Goal: Task Accomplishment & Management: Manage account settings

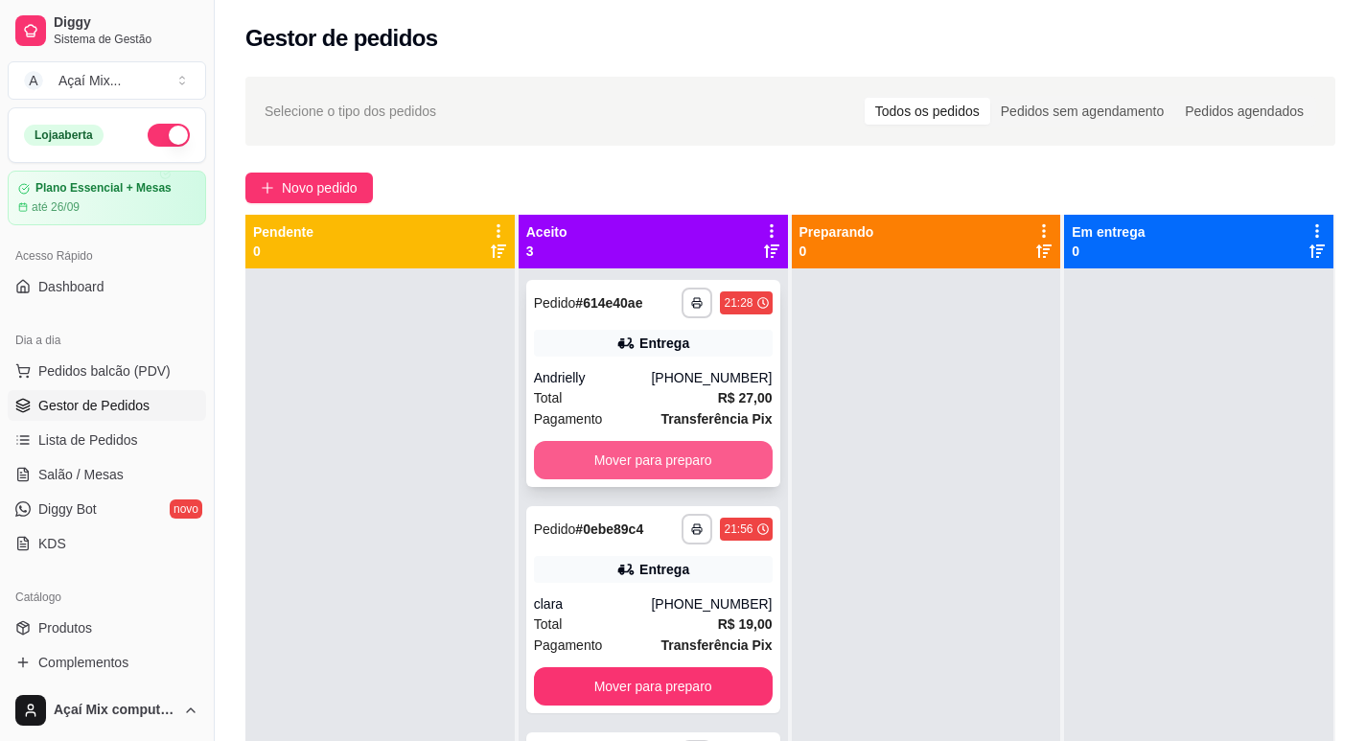
click at [677, 448] on button "Mover para preparo" at bounding box center [653, 460] width 239 height 38
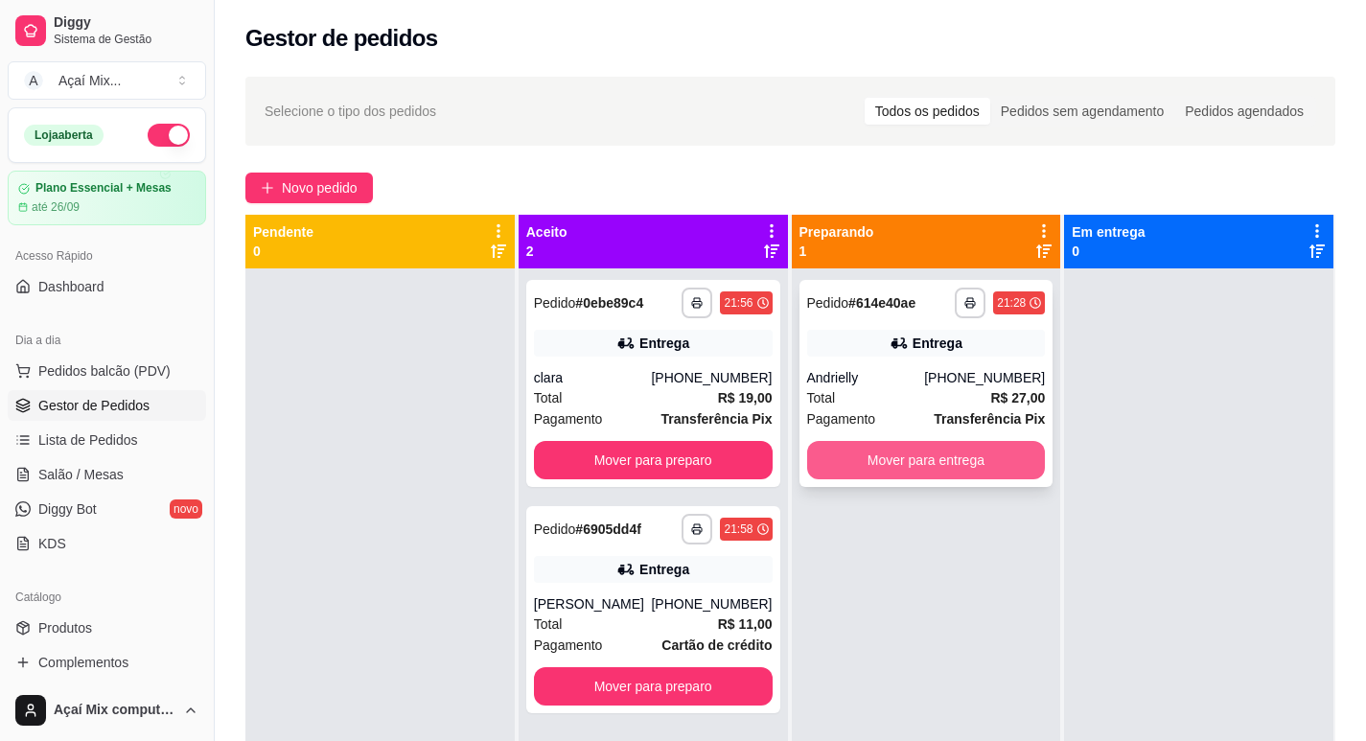
click at [903, 460] on button "Mover para entrega" at bounding box center [926, 460] width 239 height 38
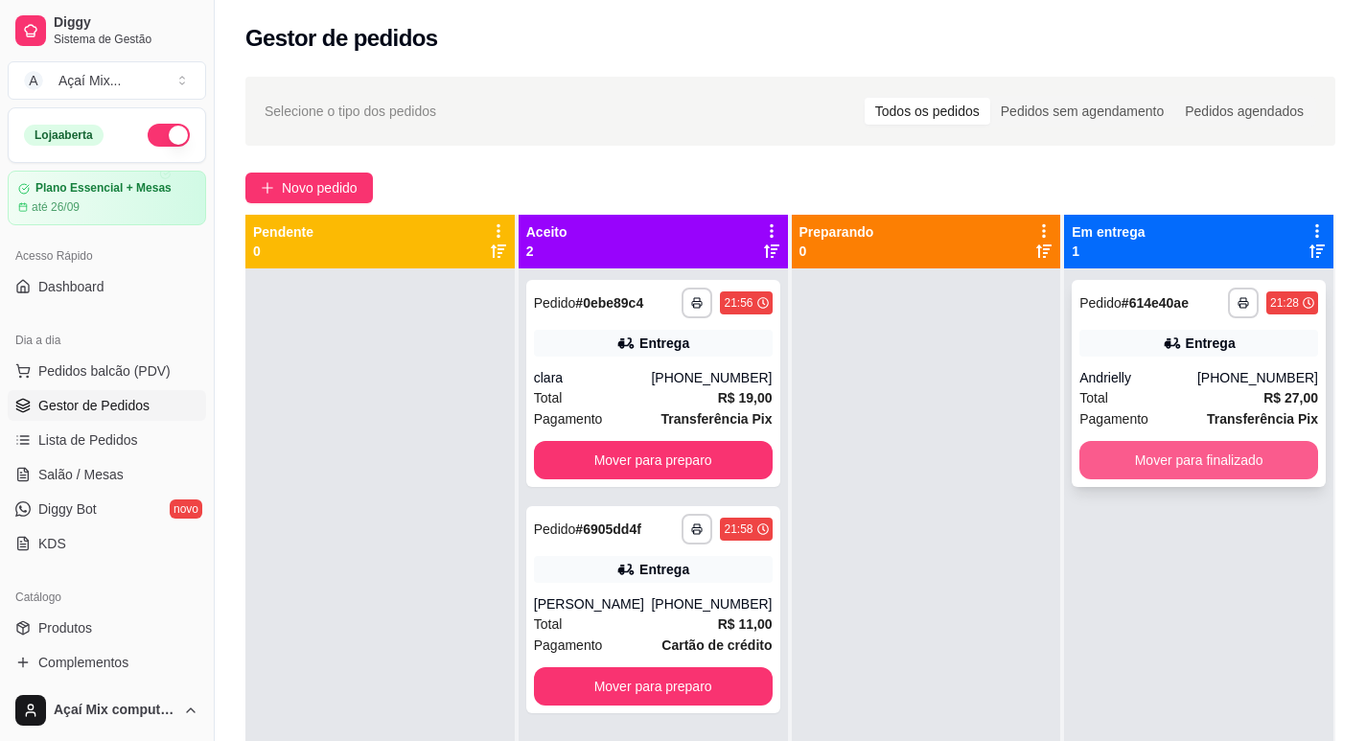
click at [1181, 471] on button "Mover para finalizado" at bounding box center [1198, 460] width 239 height 38
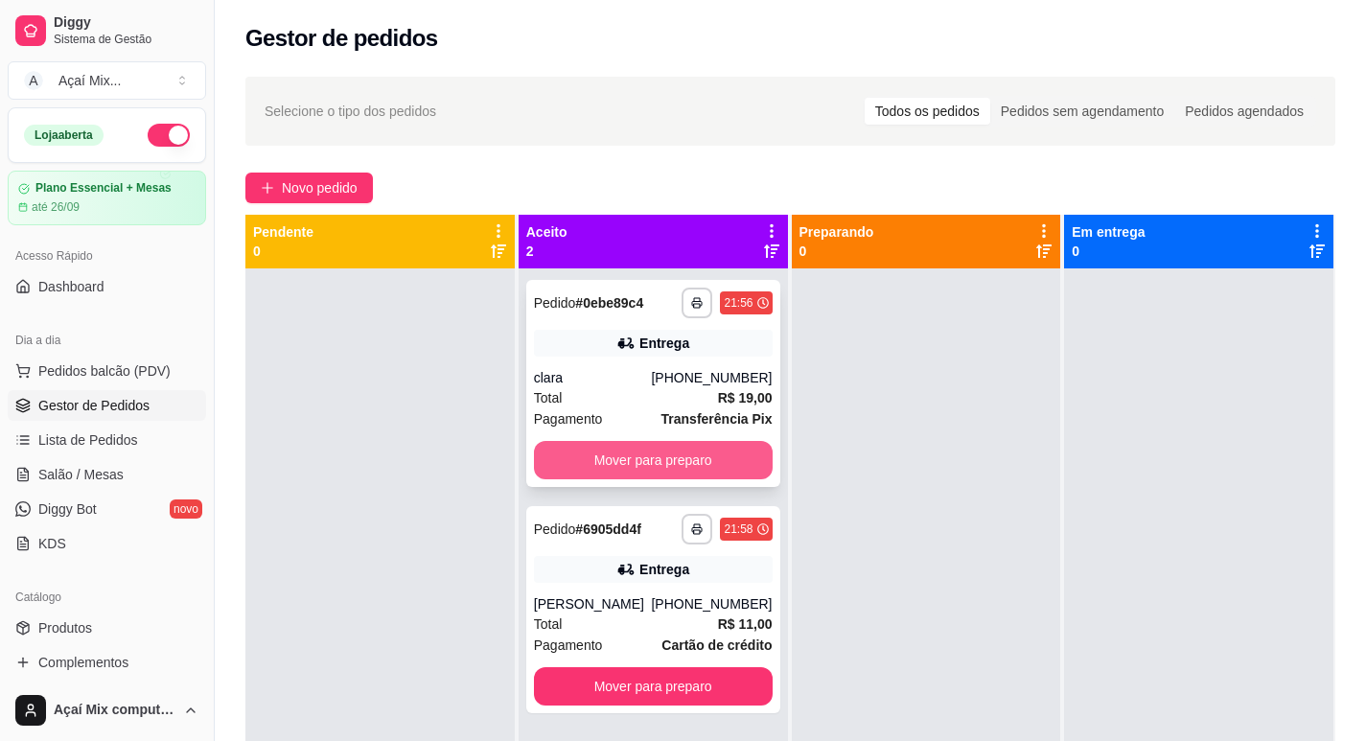
click at [684, 459] on button "Mover para preparo" at bounding box center [653, 460] width 239 height 38
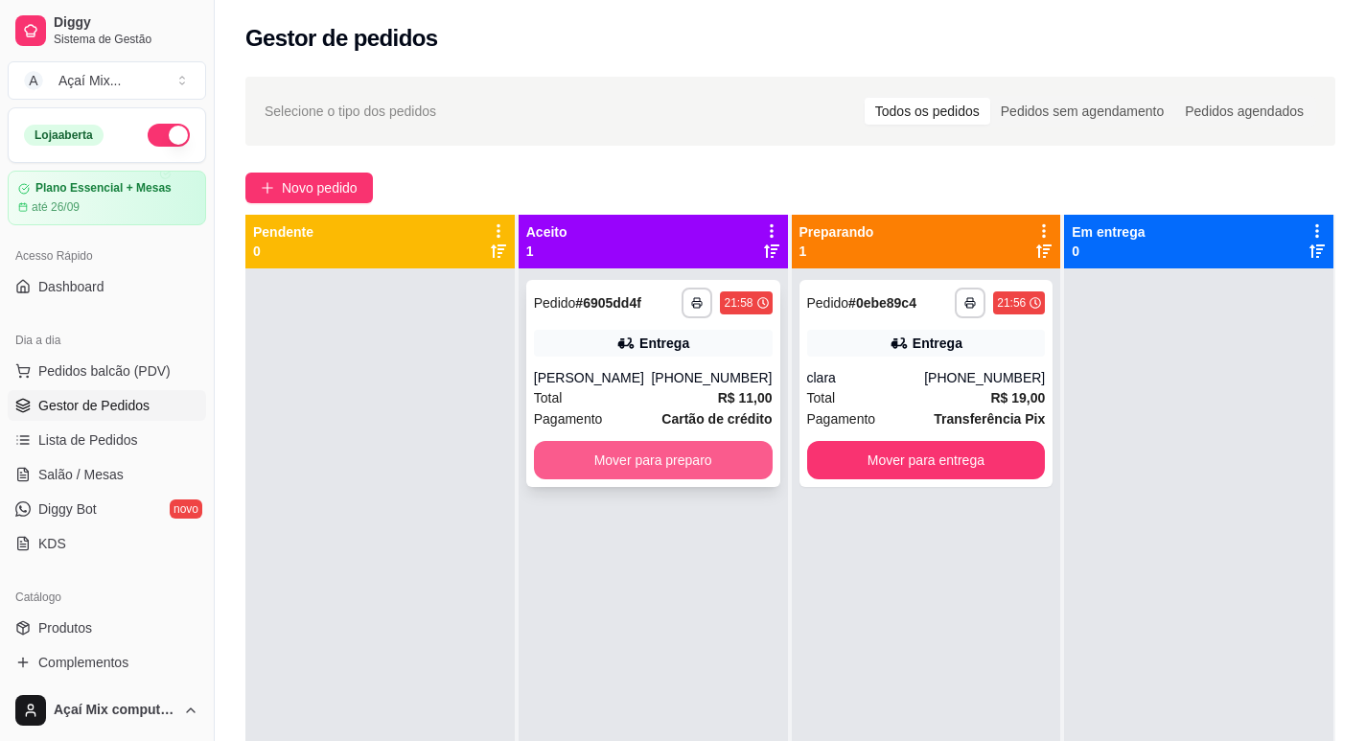
click at [731, 467] on button "Mover para preparo" at bounding box center [653, 460] width 239 height 38
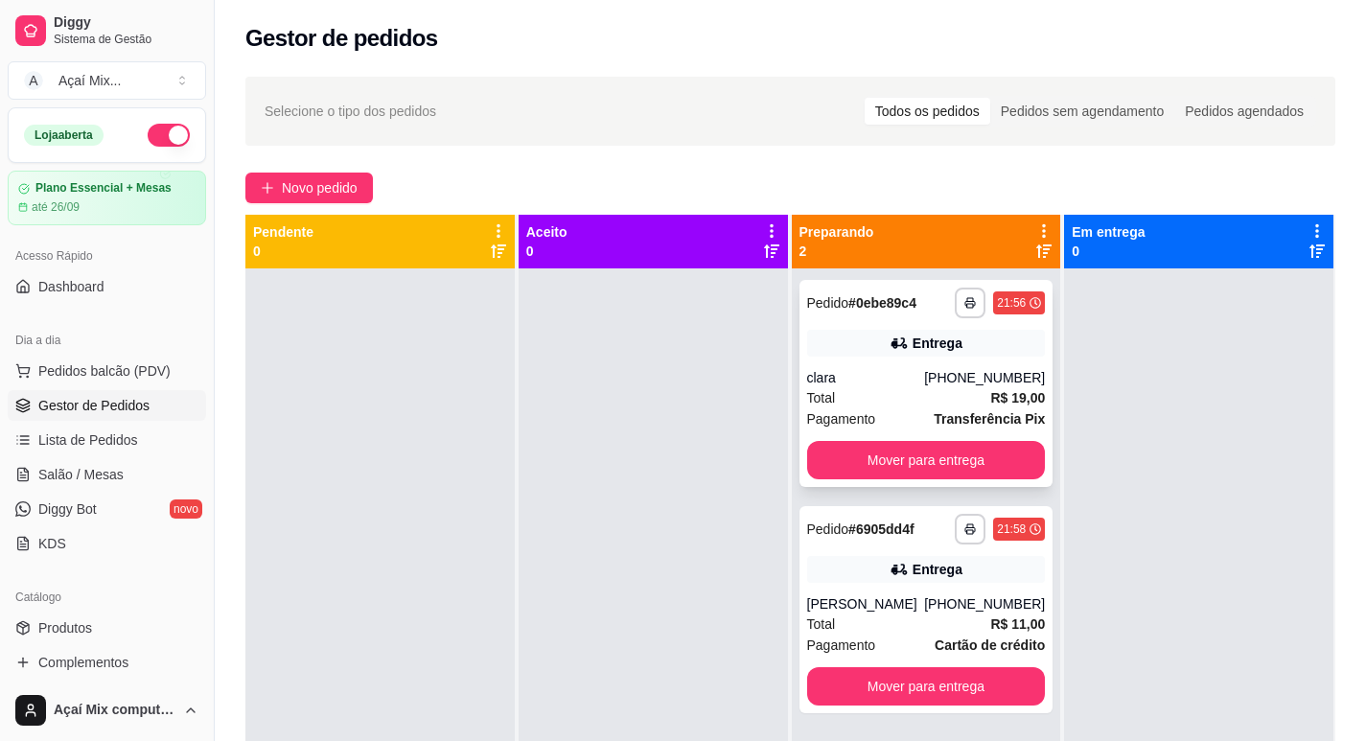
click at [911, 398] on div "Total R$ 19,00" at bounding box center [926, 397] width 239 height 21
click at [932, 450] on button "Mover para entrega" at bounding box center [925, 460] width 231 height 37
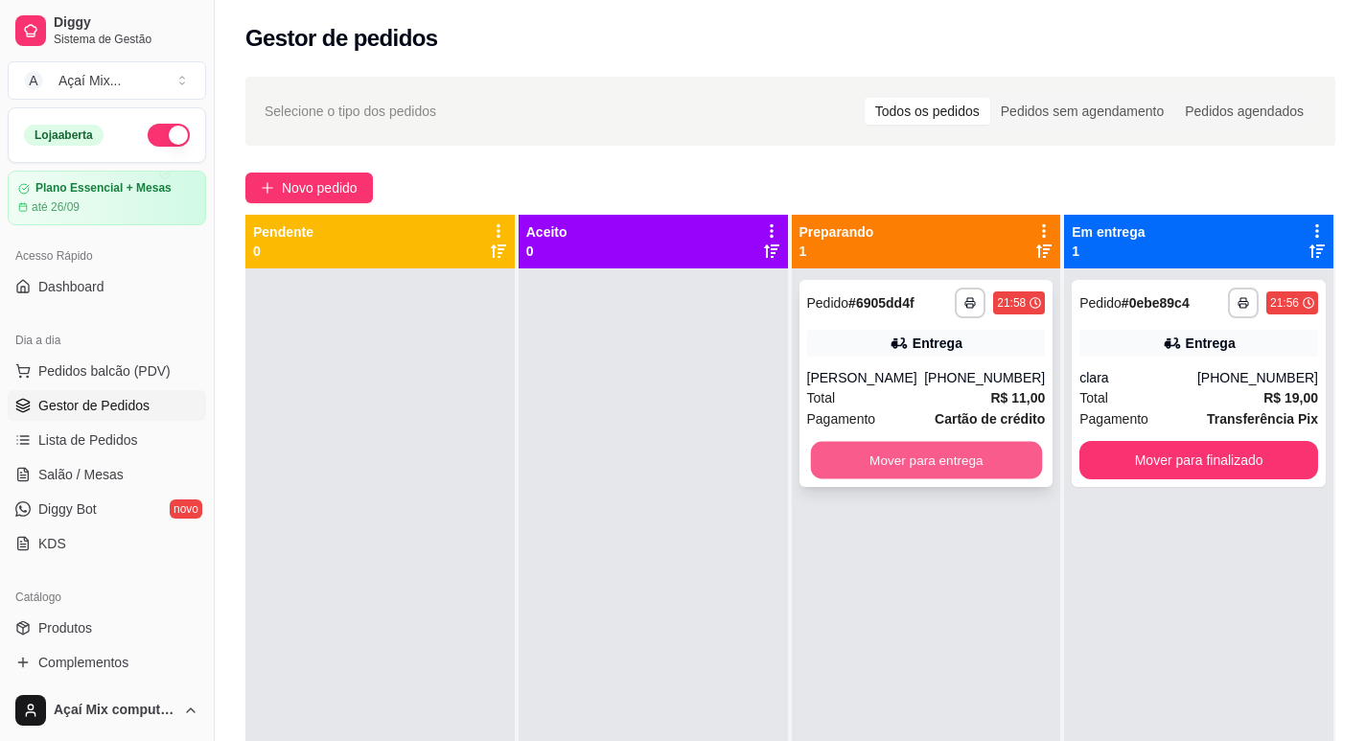
click at [945, 466] on button "Mover para entrega" at bounding box center [925, 460] width 231 height 37
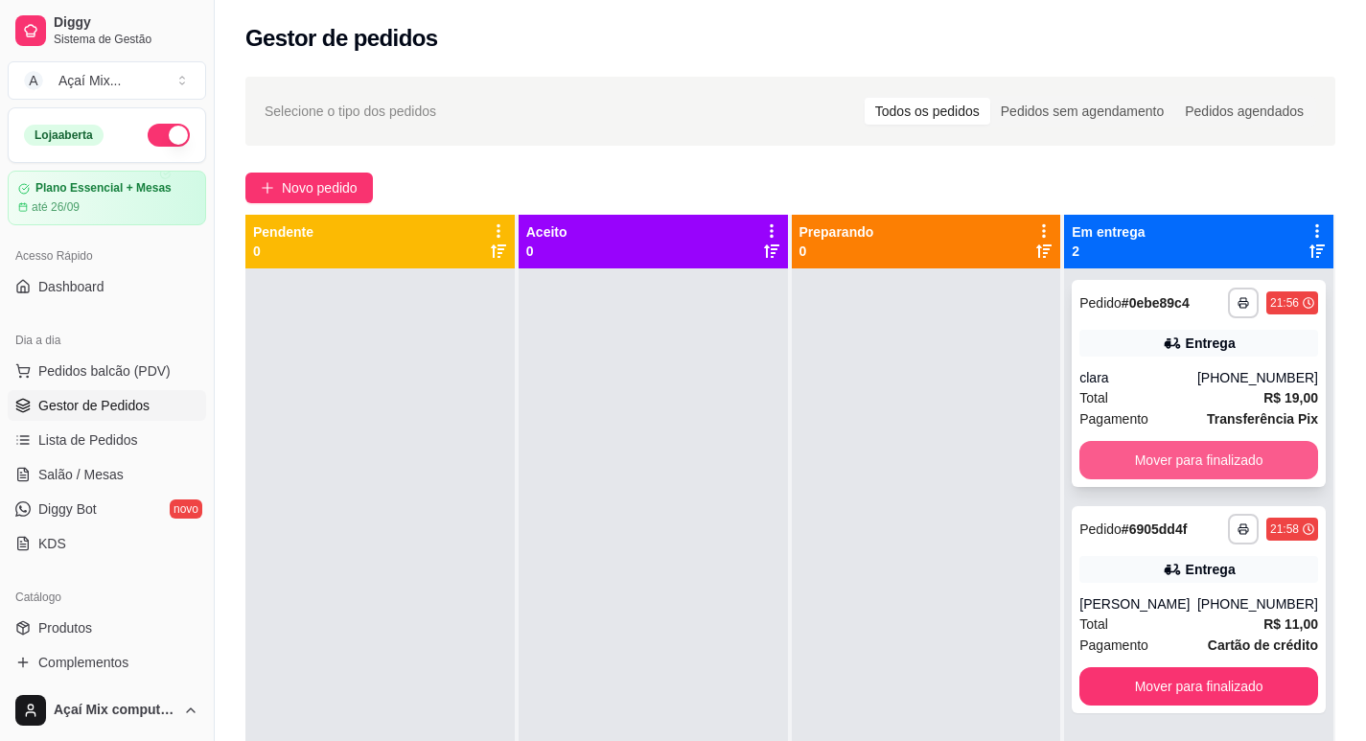
click at [1123, 457] on button "Mover para finalizado" at bounding box center [1198, 460] width 239 height 38
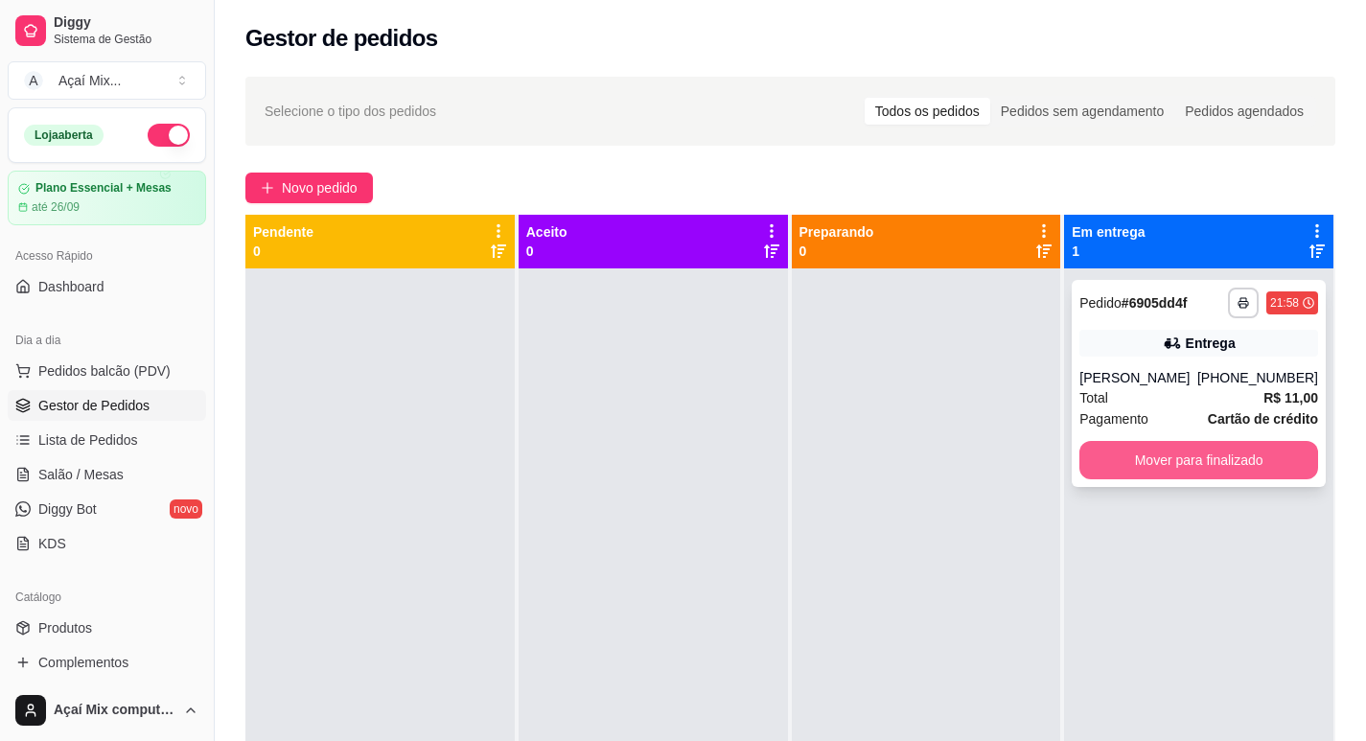
click at [1163, 458] on button "Mover para finalizado" at bounding box center [1198, 460] width 239 height 38
